Goal: Obtain resource: Obtain resource

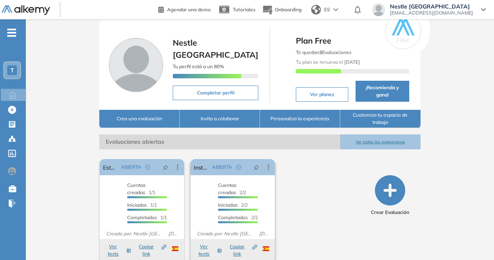
scroll to position [31, 0]
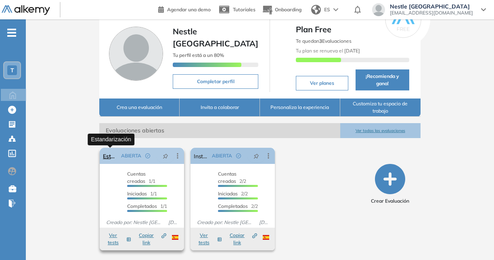
click at [108, 156] on link "Estandarización" at bounding box center [110, 156] width 15 height 16
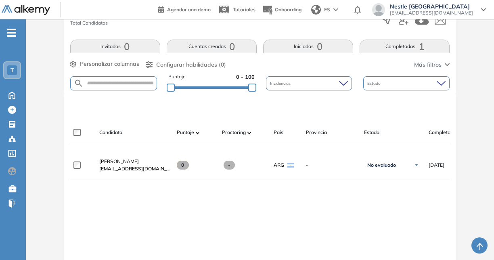
scroll to position [163, 0]
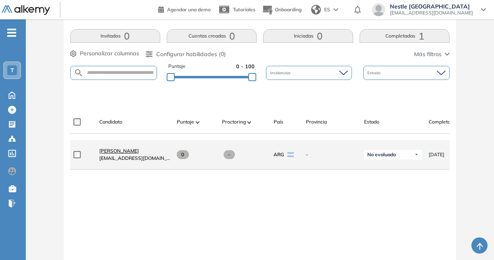
click at [126, 152] on span "[PERSON_NAME]" at bounding box center [119, 151] width 40 height 6
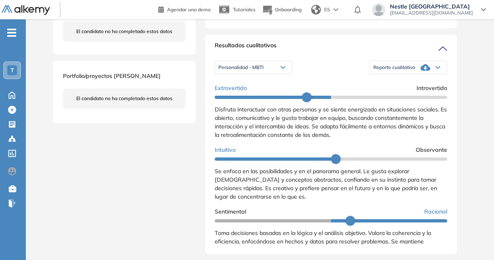
scroll to position [81, 0]
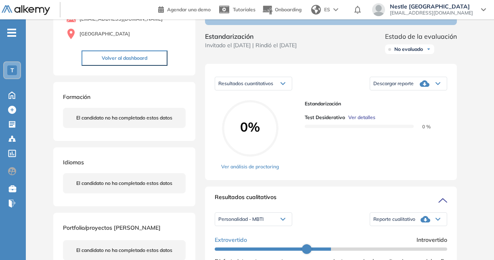
click at [279, 90] on div "Resultados cuantitativos" at bounding box center [253, 83] width 77 height 13
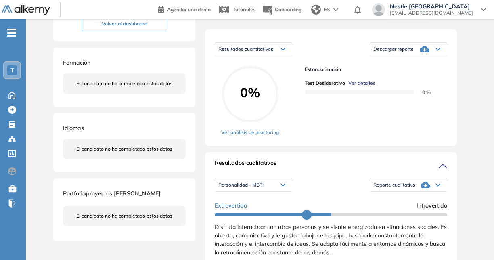
scroll to position [161, 0]
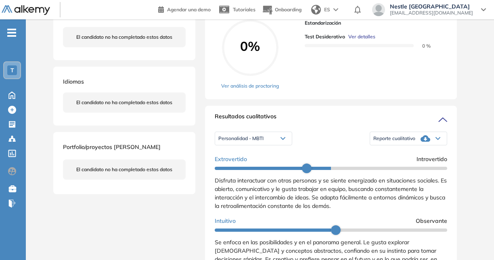
click at [282, 140] on icon at bounding box center [282, 138] width 5 height 3
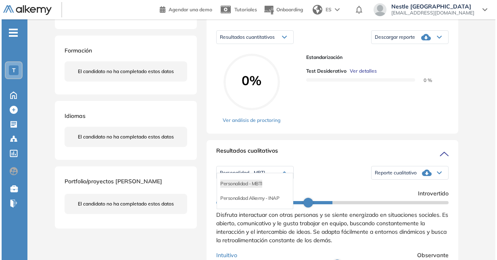
scroll to position [81, 0]
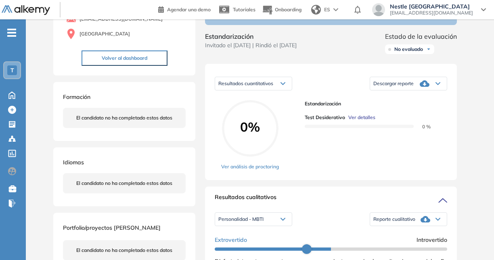
click at [453, 136] on div "Resultados cuantitativos Resultados cuantitativos Descargar reporte Descargar i…" at bounding box center [331, 122] width 252 height 116
click at [356, 121] on span "Ver detalles" at bounding box center [361, 117] width 27 height 7
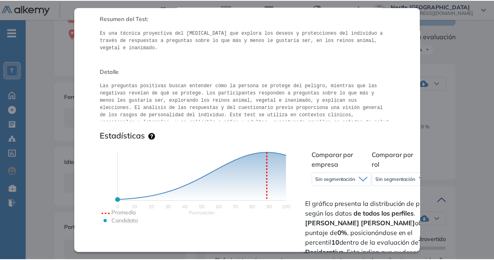
scroll to position [0, 0]
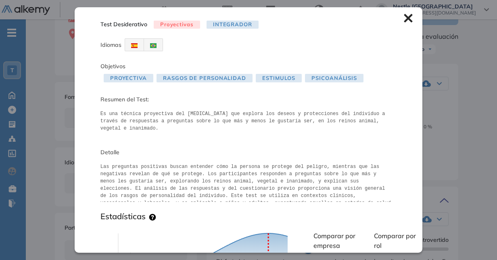
click at [404, 19] on icon at bounding box center [408, 18] width 8 height 8
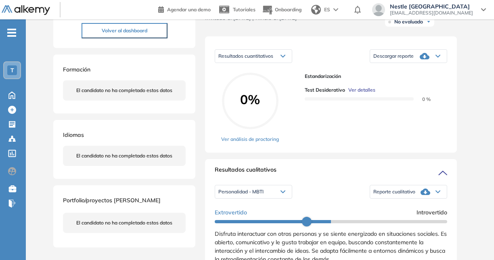
scroll to position [121, 0]
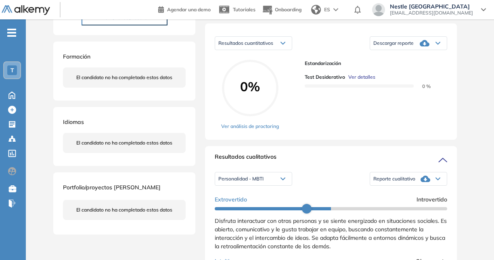
click at [436, 45] on icon at bounding box center [437, 43] width 5 height 3
click at [432, 58] on li "Descargar informe completo" at bounding box center [404, 54] width 60 height 8
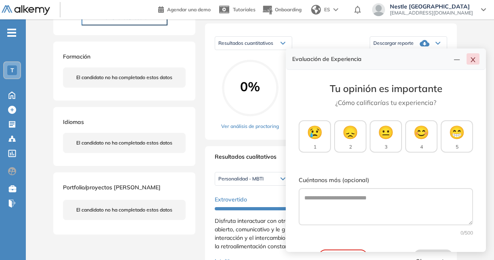
click at [474, 59] on icon "close" at bounding box center [473, 59] width 6 height 6
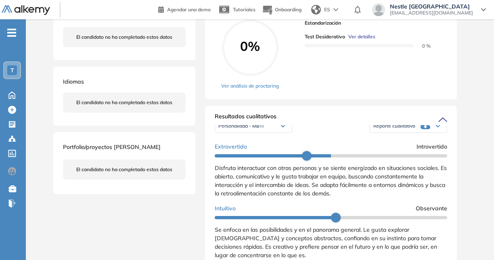
scroll to position [0, 0]
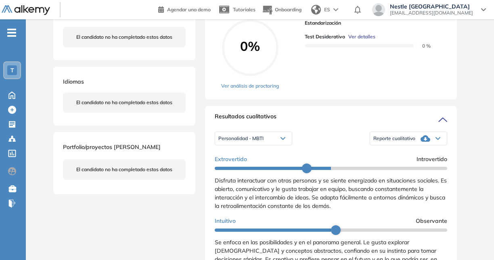
click at [426, 142] on icon at bounding box center [425, 138] width 10 height 6
click at [415, 153] on li "Reporte con Afinidad AI" at bounding box center [398, 149] width 49 height 8
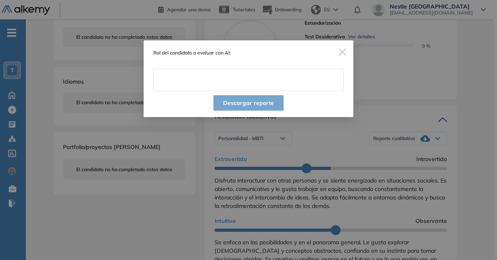
click at [192, 79] on input "text" at bounding box center [248, 80] width 190 height 23
click at [284, 65] on div "Rol del candidato a evaluar con AI:" at bounding box center [249, 65] width 210 height 51
click at [199, 81] on input "text" at bounding box center [248, 80] width 190 height 23
type input "**********"
click at [235, 100] on button "Descargar reporte" at bounding box center [248, 102] width 70 height 15
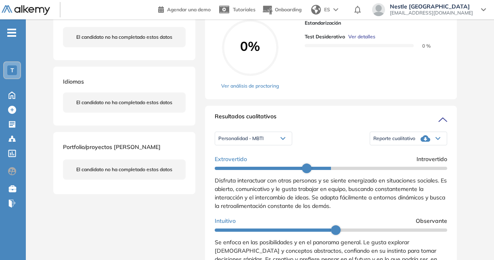
click at [278, 145] on div "Personalidad - MBTI" at bounding box center [253, 138] width 77 height 13
click at [249, 167] on div "Personalidad Alkemy - INAP" at bounding box center [253, 164] width 76 height 15
click at [249, 168] on li "Personalidad Alkemy - INAP" at bounding box center [248, 164] width 59 height 8
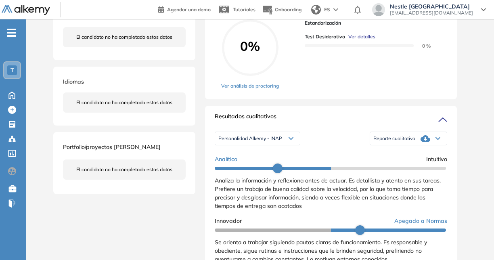
click at [430, 146] on div "Reporte cualitativo" at bounding box center [408, 138] width 77 height 16
click at [413, 153] on li "Reporte con Afinidad AI" at bounding box center [398, 149] width 49 height 8
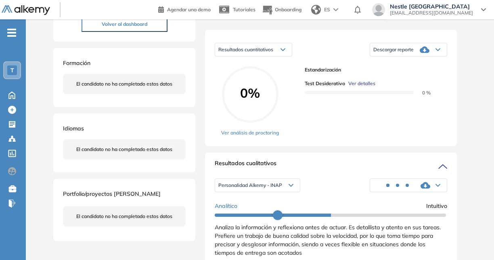
scroll to position [81, 0]
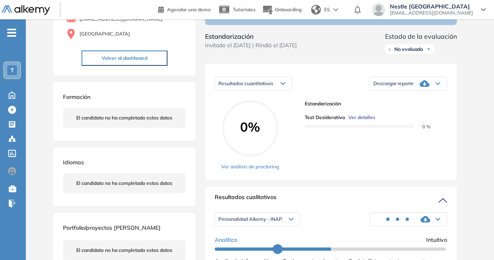
click at [284, 85] on icon at bounding box center [283, 84] width 4 height 2
click at [284, 85] on icon at bounding box center [282, 83] width 5 height 3
click at [267, 170] on div "0% Ver análisis de proctoring" at bounding box center [259, 135] width 77 height 70
click at [265, 170] on link "Ver análisis de proctoring" at bounding box center [250, 166] width 58 height 7
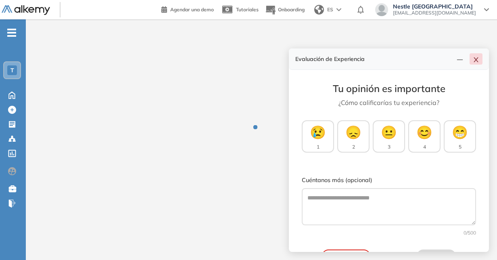
click at [477, 59] on icon "close" at bounding box center [476, 59] width 4 height 5
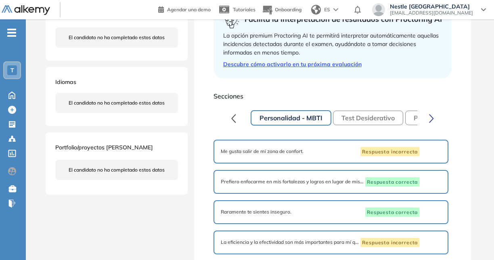
scroll to position [91, 0]
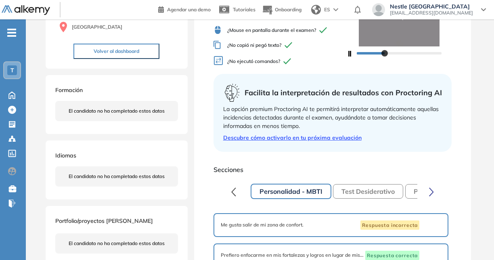
click at [351, 191] on button "Test Desiderativo" at bounding box center [368, 191] width 70 height 15
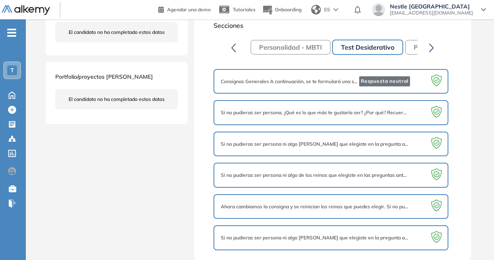
scroll to position [238, 0]
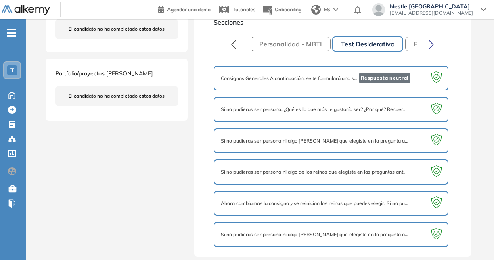
click at [233, 44] on icon "button" at bounding box center [233, 44] width 5 height 9
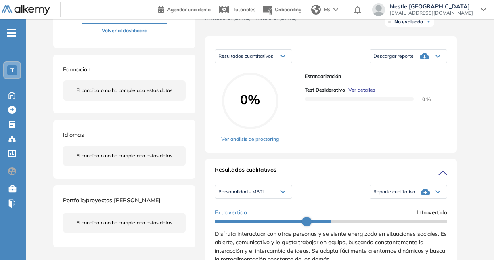
scroll to position [121, 0]
